Goal: Download file/media

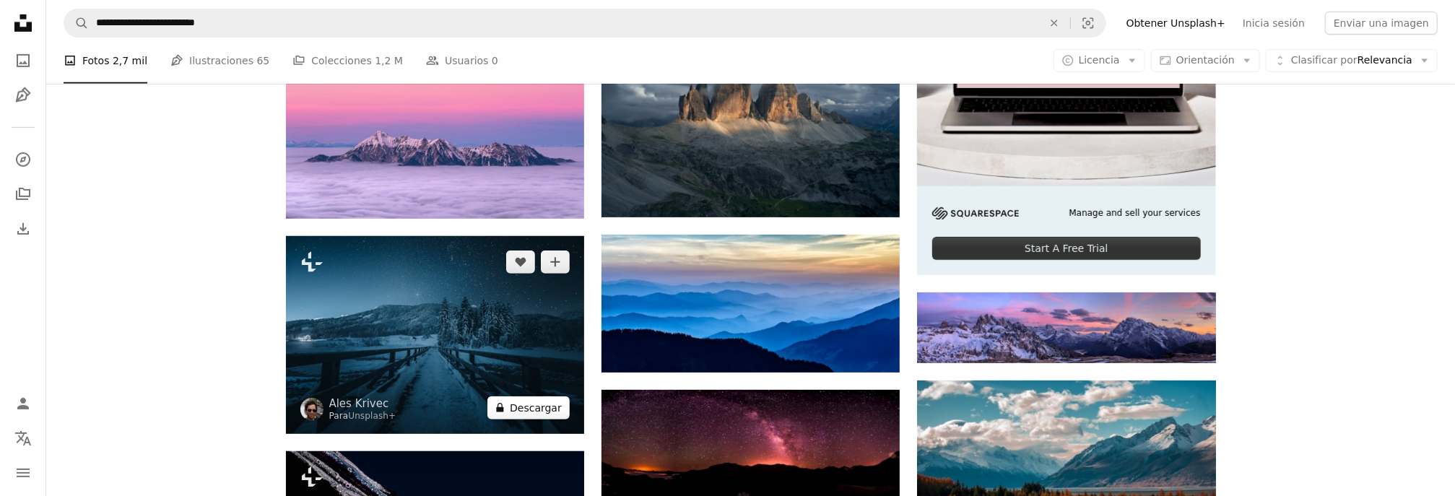
scroll to position [505, 0]
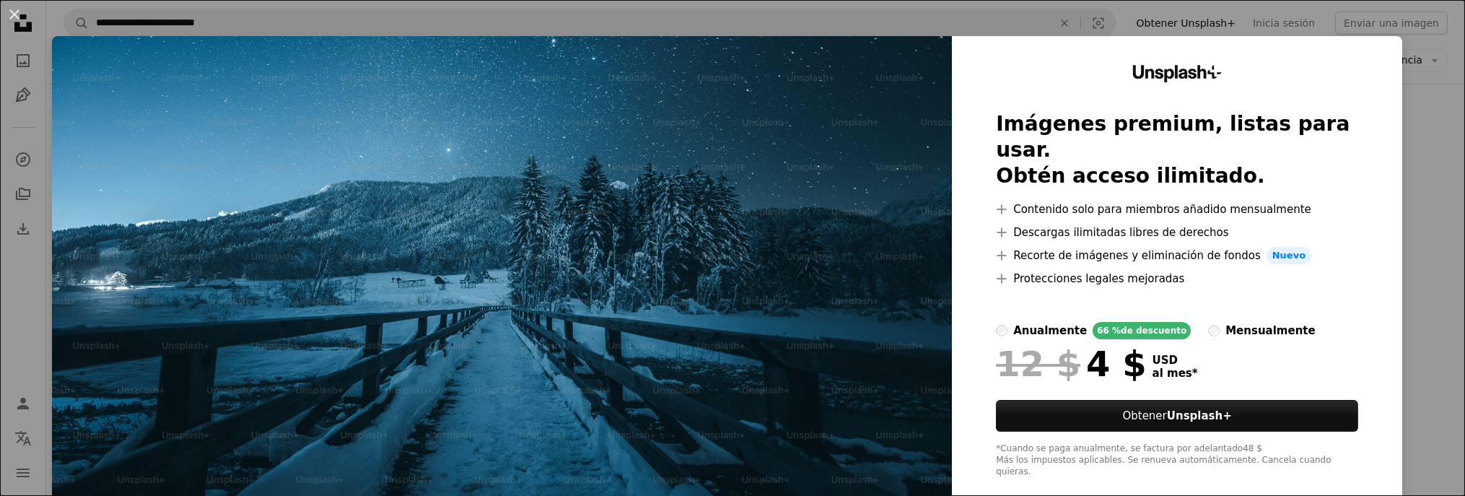
click at [1406, 43] on div "An X shape Unsplash+ Imágenes premium, listas para usar. Obtén acceso ilimitado…" at bounding box center [732, 248] width 1465 height 496
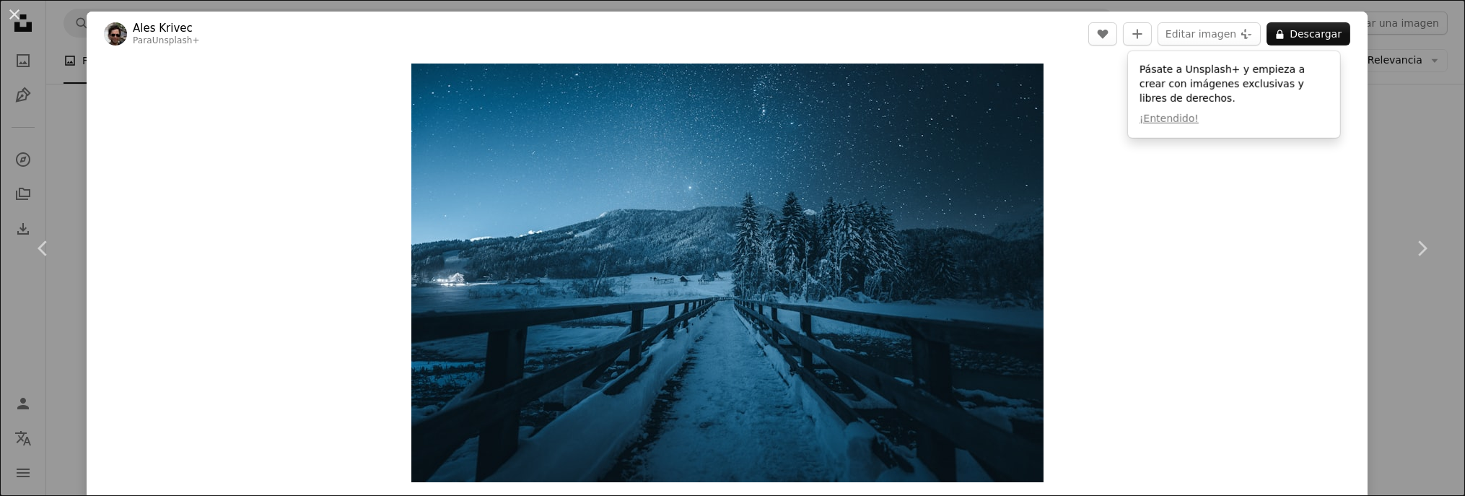
click at [1403, 169] on div "An X shape Chevron left Chevron right Ales Krivec Para Unsplash+ A heart A plus…" at bounding box center [732, 248] width 1465 height 496
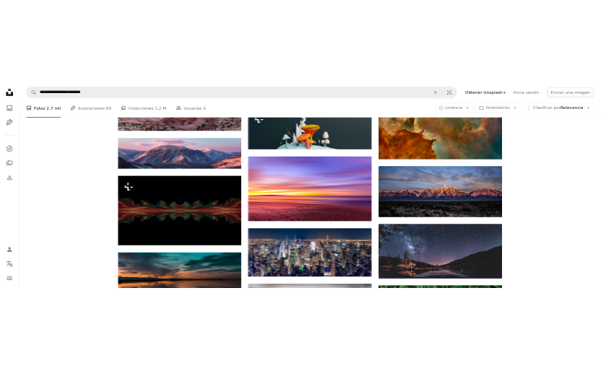
scroll to position [1083, 0]
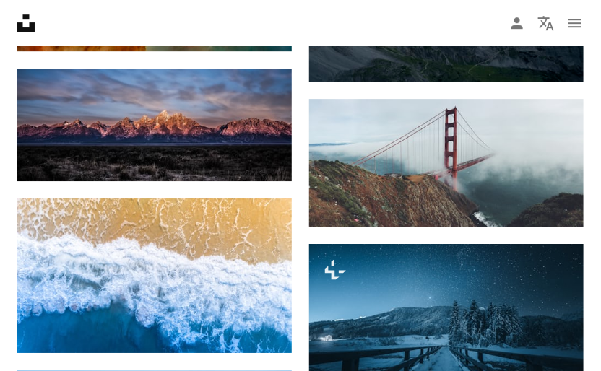
scroll to position [30066, 0]
